Goal: Find specific page/section: Find specific page/section

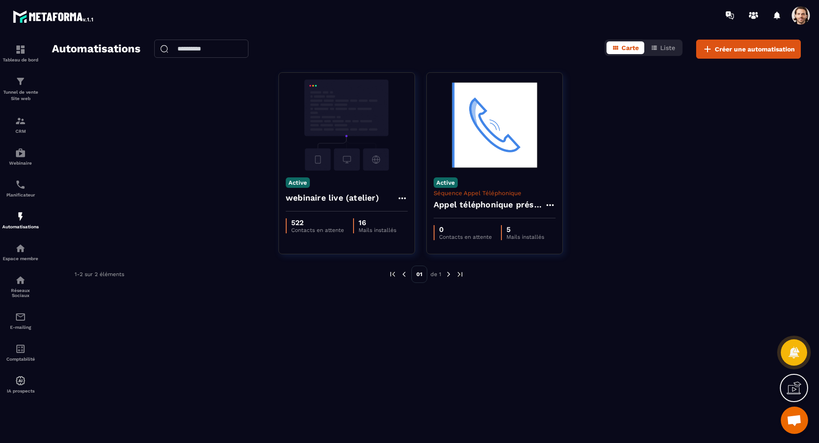
click at [347, 146] on img at bounding box center [347, 125] width 122 height 91
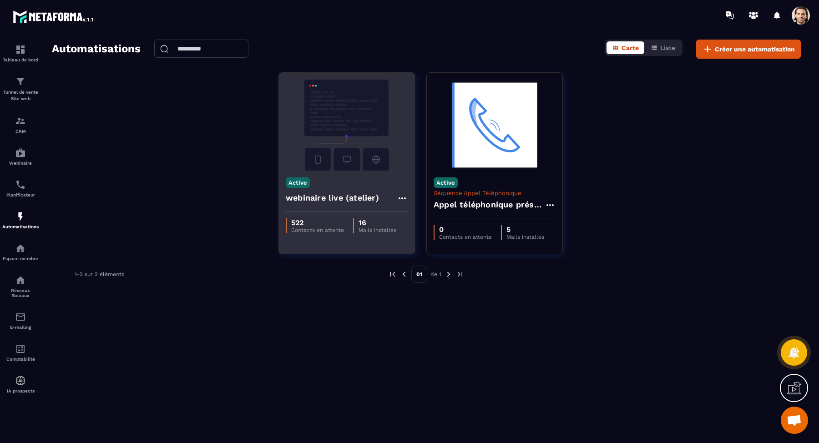
click at [341, 194] on h4 "webinaire live (atelier)" at bounding box center [332, 198] width 93 height 13
click at [336, 136] on img at bounding box center [347, 125] width 122 height 91
